Goal: Browse casually: Explore the website without a specific task or goal

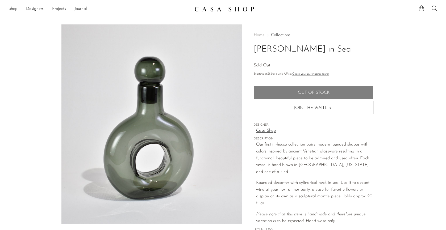
click at [286, 33] on link "Collections" at bounding box center [280, 35] width 19 height 4
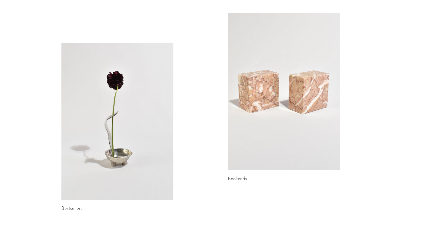
scroll to position [480, 0]
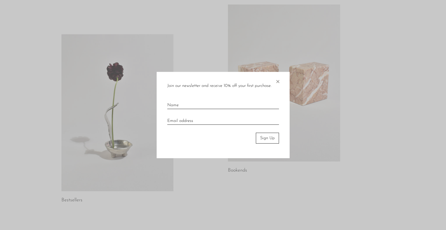
click at [278, 81] on span "×" at bounding box center [277, 80] width 5 height 17
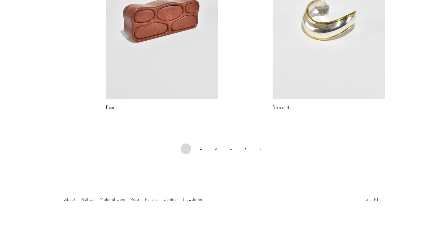
scroll to position [777, 0]
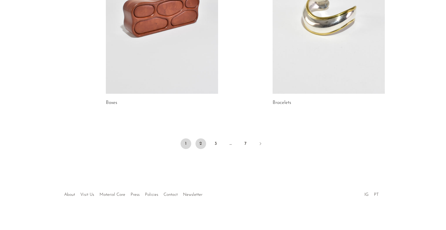
click at [198, 144] on link "2" at bounding box center [200, 143] width 11 height 11
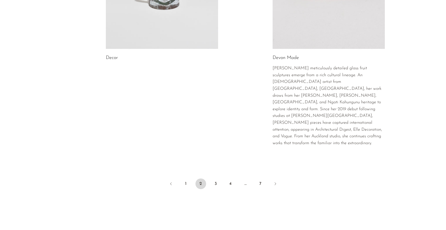
scroll to position [917, 0]
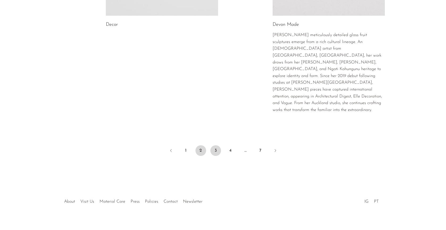
click at [220, 145] on link "3" at bounding box center [215, 150] width 11 height 11
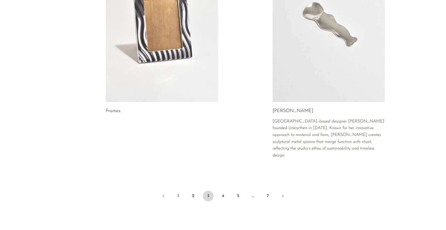
scroll to position [957, 0]
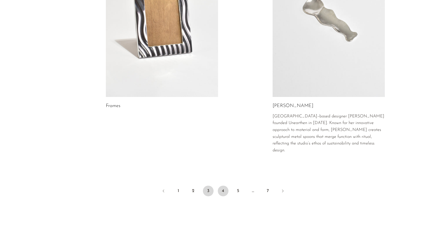
click at [222, 186] on link "4" at bounding box center [223, 191] width 11 height 11
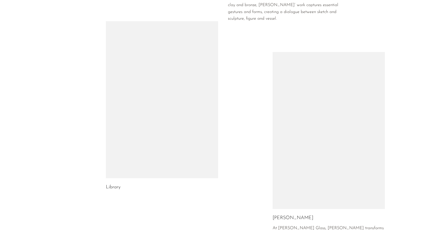
scroll to position [796, 0]
